Goal: Information Seeking & Learning: Learn about a topic

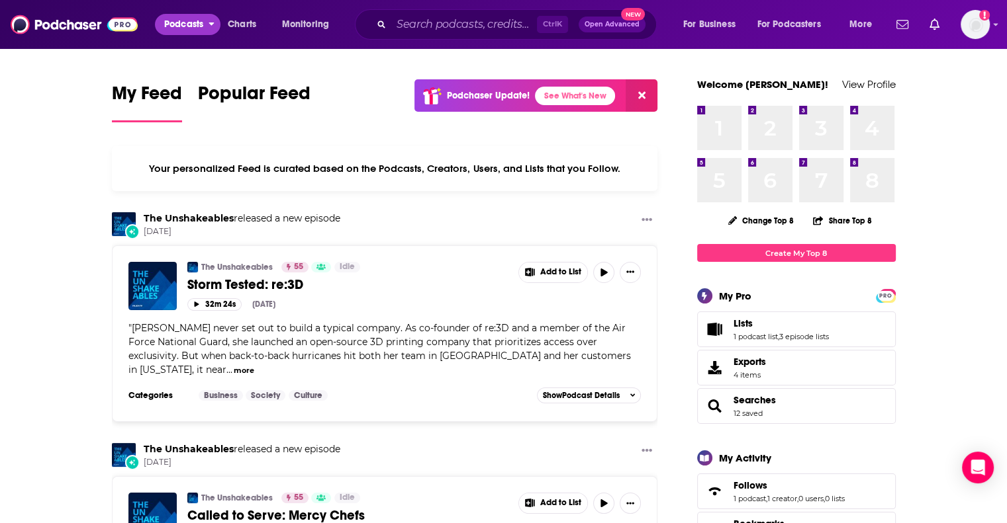
click at [180, 19] on span "Podcasts" at bounding box center [183, 24] width 39 height 19
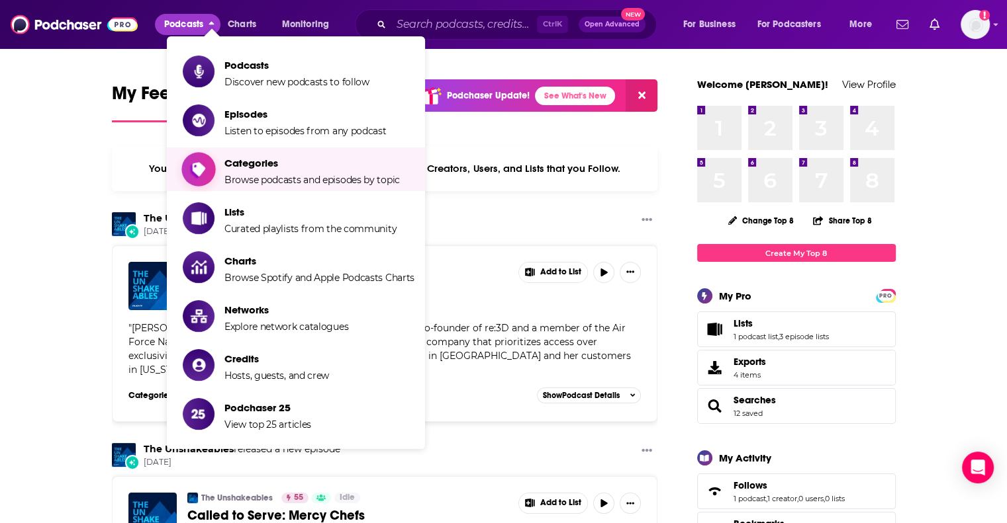
click at [328, 179] on span "Browse podcasts and episodes by topic" at bounding box center [311, 180] width 175 height 12
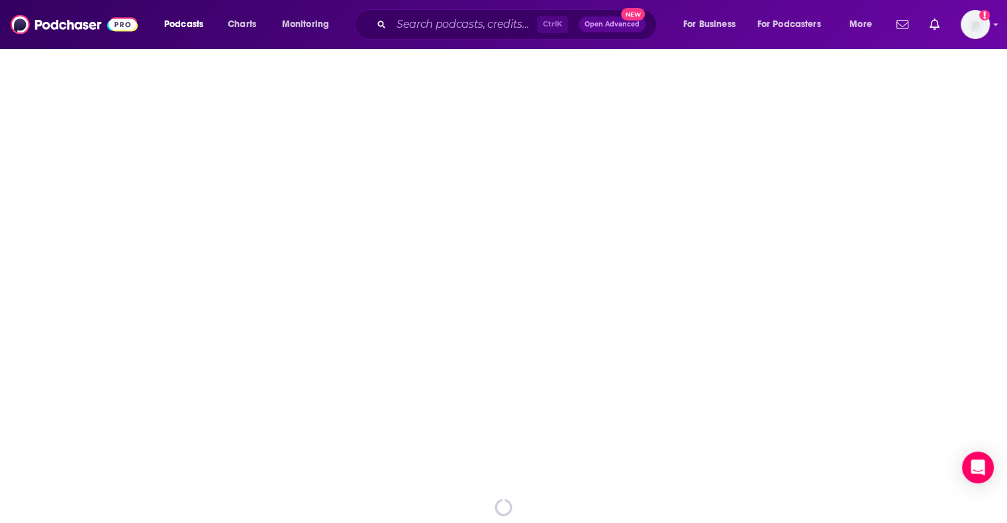
click at [328, 179] on div "spinner" at bounding box center [503, 508] width 1007 height 921
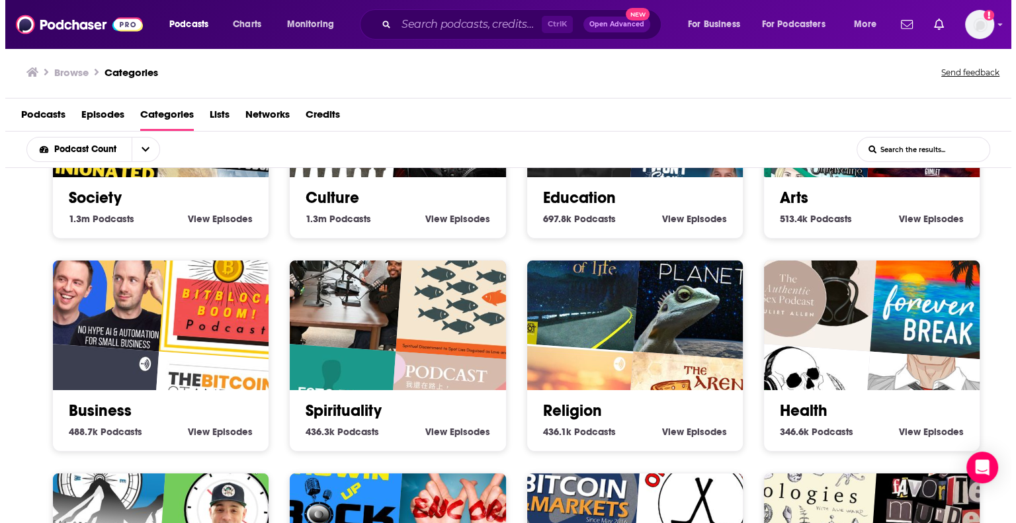
scroll to position [132, 0]
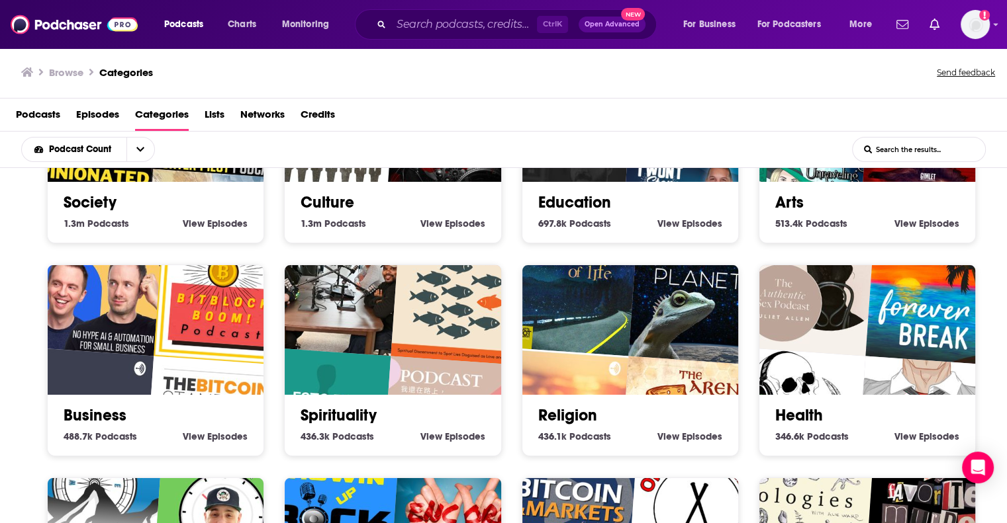
click at [736, 295] on img "Authentic Sex with Juliet Allen" at bounding box center [805, 287] width 138 height 138
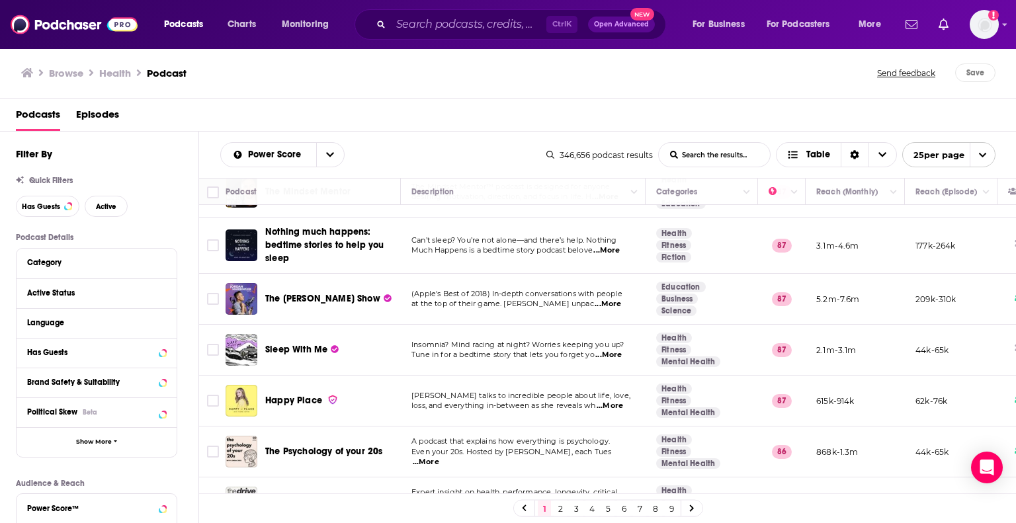
scroll to position [728, 0]
